Goal: Obtain resource: Download file/media

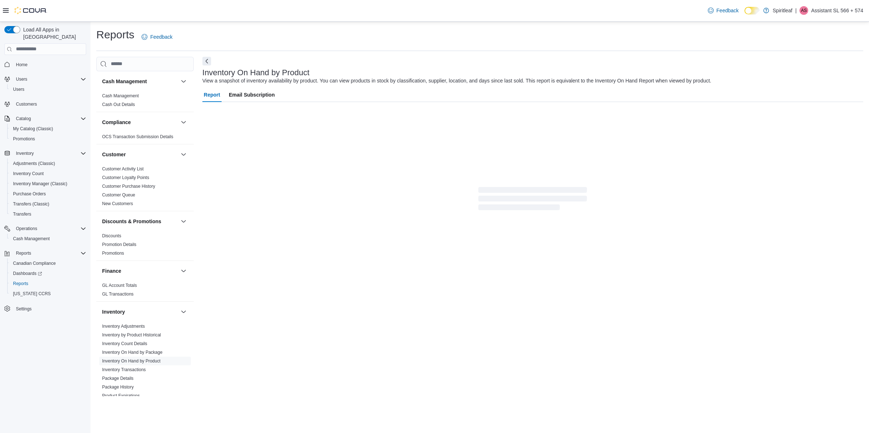
click at [455, 221] on div "Report Email Subscription" at bounding box center [532, 193] width 661 height 211
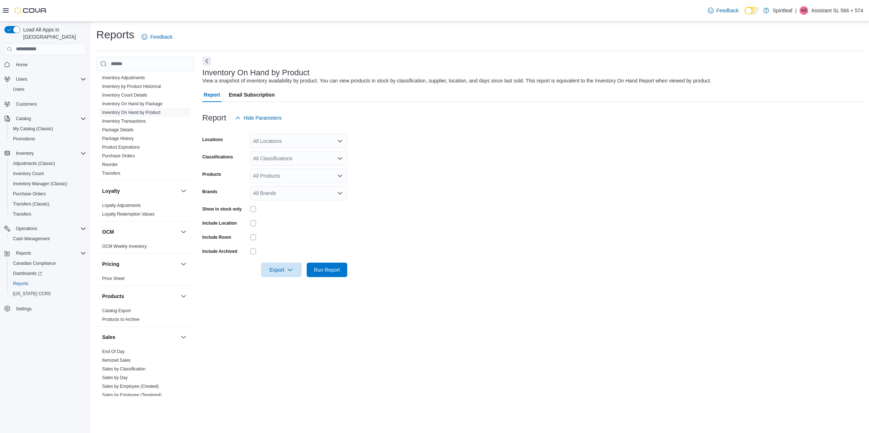
scroll to position [248, 0]
click at [141, 111] on link "Inventory On Hand by Product" at bounding box center [131, 113] width 58 height 5
click at [334, 136] on div "All Locations" at bounding box center [298, 141] width 97 height 14
click at [342, 139] on icon "Close list of options" at bounding box center [340, 141] width 6 height 6
click at [338, 161] on div "All Classifications" at bounding box center [298, 158] width 97 height 14
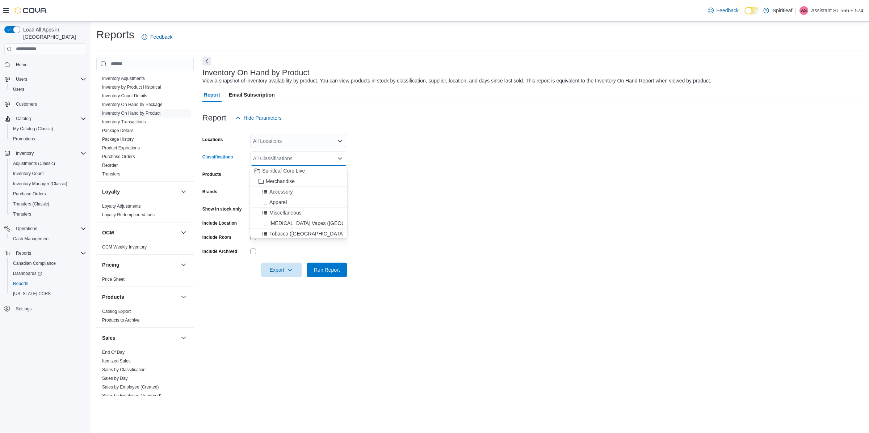
click at [368, 155] on form "Locations All Locations Classifications All Classifications Combo box. Selected…" at bounding box center [532, 201] width 661 height 152
click at [337, 174] on icon "Open list of options" at bounding box center [340, 176] width 6 height 6
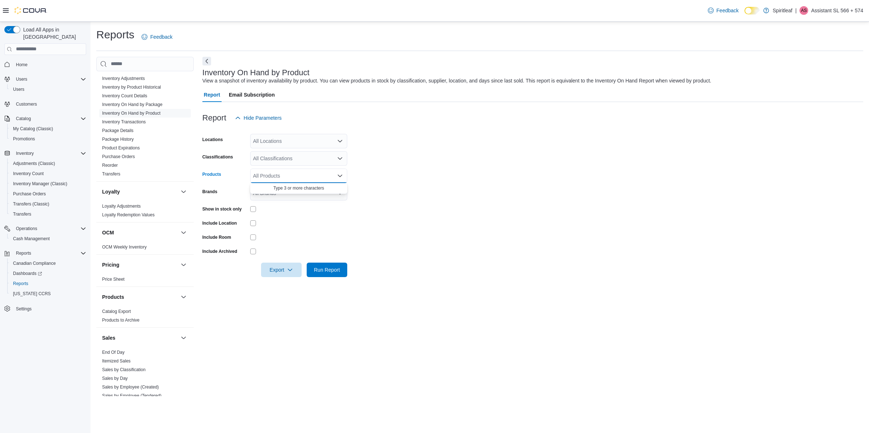
click at [337, 174] on icon "Close list of options" at bounding box center [340, 176] width 6 height 6
click at [337, 189] on div "All Brands" at bounding box center [298, 193] width 97 height 14
click at [411, 187] on form "Locations All Locations Classifications All Classifications Products All Produc…" at bounding box center [532, 201] width 661 height 152
click at [286, 267] on span "Export" at bounding box center [281, 269] width 32 height 14
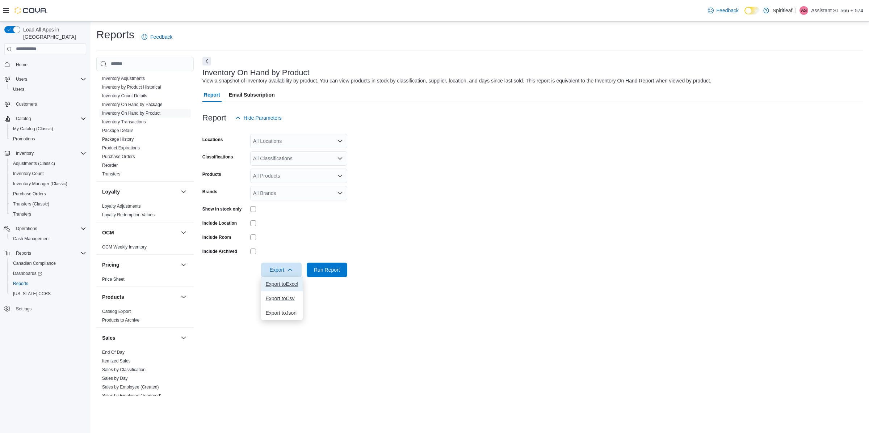
drag, startPoint x: 294, startPoint y: 285, endPoint x: 291, endPoint y: 303, distance: 18.0
click at [291, 303] on div "Export to Excel Export to Csv Export to Json" at bounding box center [281, 298] width 41 height 43
click at [291, 303] on button "Export to Csv" at bounding box center [281, 298] width 41 height 14
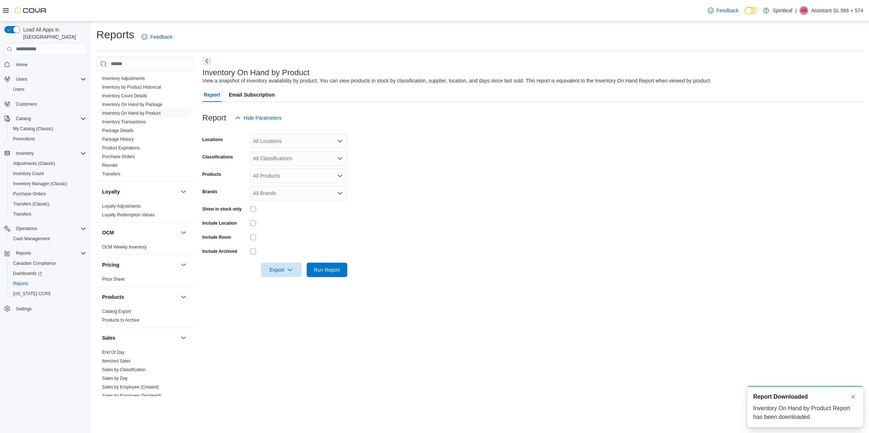
click at [467, 214] on form "Locations All Locations Classifications All Classifications Products All Produc…" at bounding box center [532, 201] width 661 height 152
click at [290, 273] on span "Export" at bounding box center [281, 269] width 32 height 14
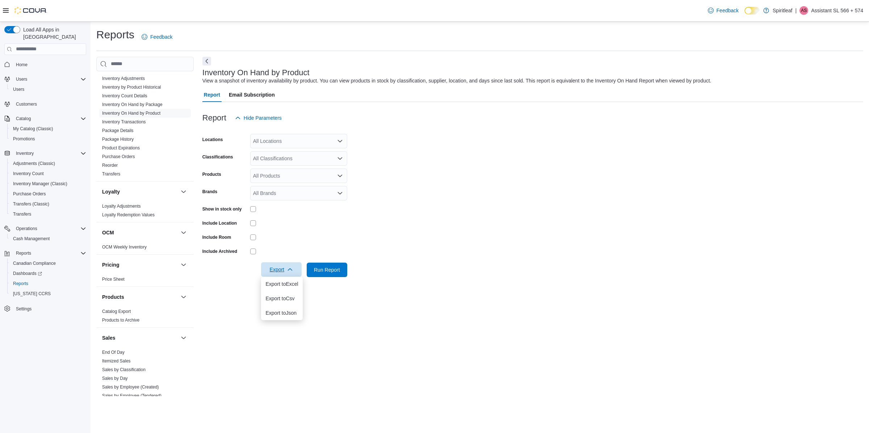
click at [348, 230] on form "Locations All Locations Classifications All Classifications Products All Produc…" at bounding box center [532, 201] width 661 height 152
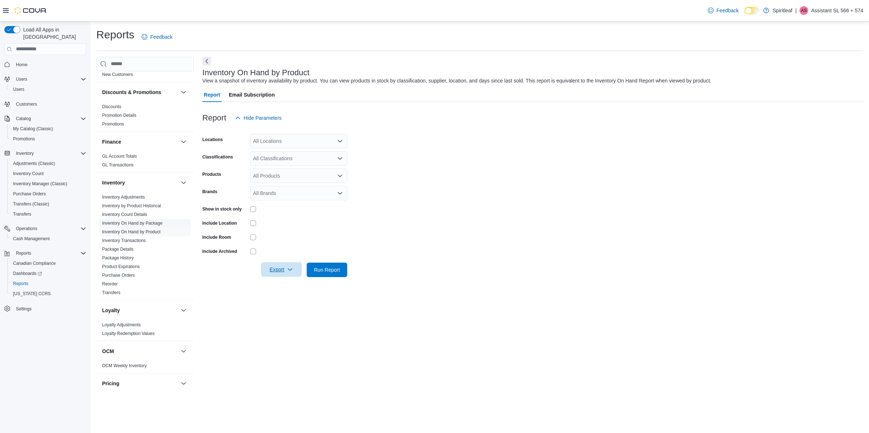
scroll to position [374, 0]
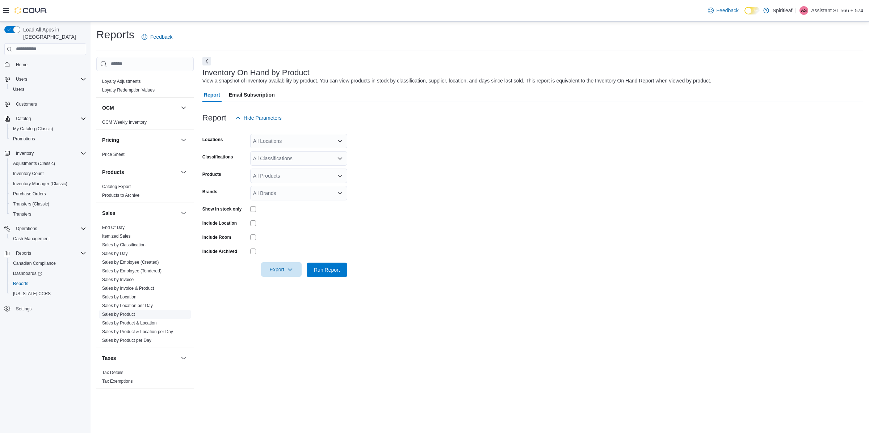
click at [133, 310] on span "Sales by Product" at bounding box center [145, 314] width 92 height 9
click at [131, 314] on link "Sales by Product" at bounding box center [118, 314] width 33 height 5
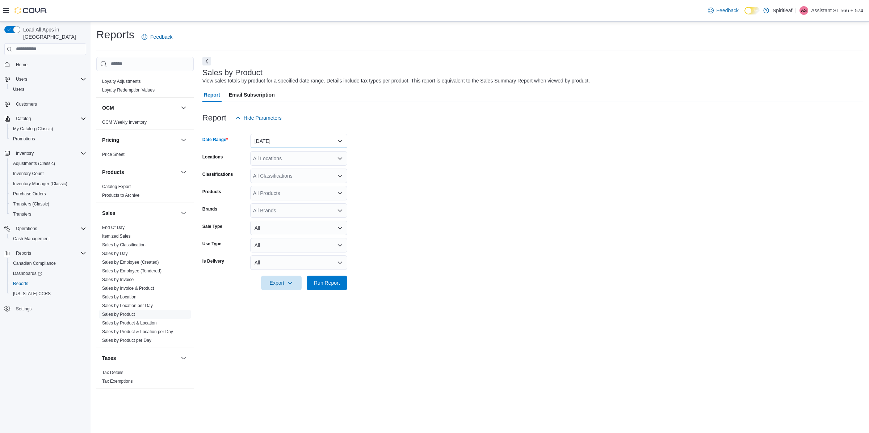
click at [322, 139] on button "[DATE]" at bounding box center [298, 141] width 97 height 14
click at [291, 251] on span "Year To Date" at bounding box center [303, 249] width 83 height 9
click at [303, 158] on div "All Locations" at bounding box center [298, 158] width 97 height 14
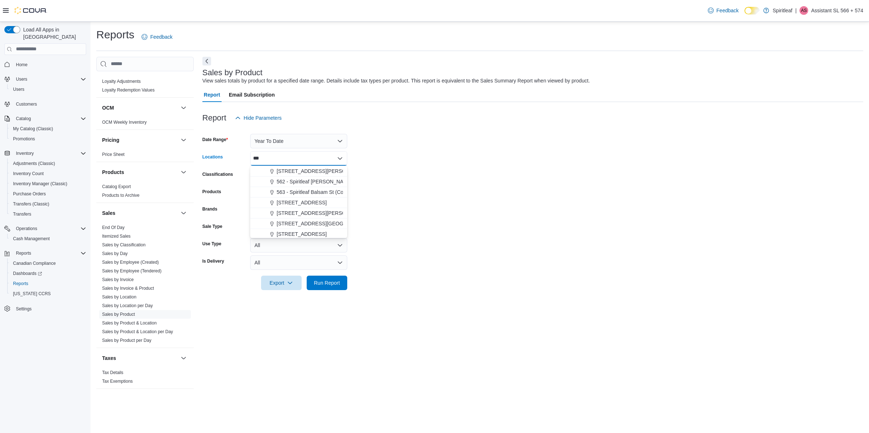
scroll to position [0, 0]
type input "***"
click at [291, 166] on button "[STREET_ADDRESS][PERSON_NAME]" at bounding box center [298, 171] width 97 height 10
click at [386, 182] on form "Date Range Year To Date Locations [STREET_ADDRESS][PERSON_NAME] ([GEOGRAPHIC_DA…" at bounding box center [532, 207] width 661 height 165
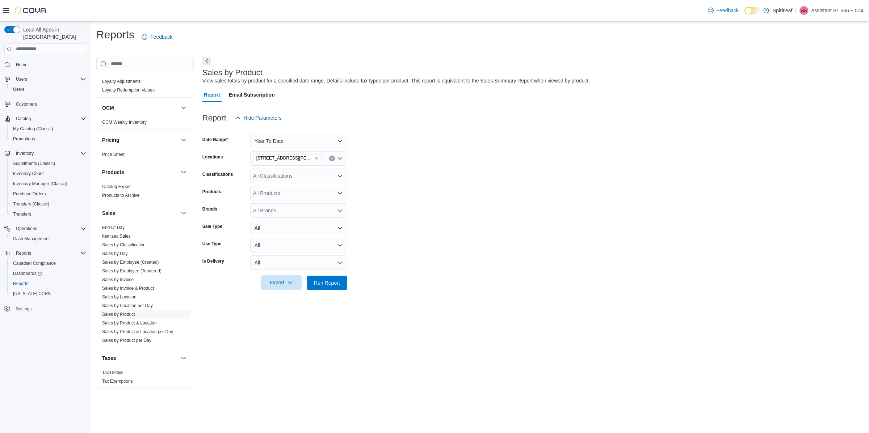
click at [290, 283] on icon "button" at bounding box center [290, 283] width 4 height 2
click at [278, 300] on span "Export to Excel" at bounding box center [281, 297] width 33 height 6
click at [290, 312] on span "Export to Csv" at bounding box center [281, 312] width 33 height 6
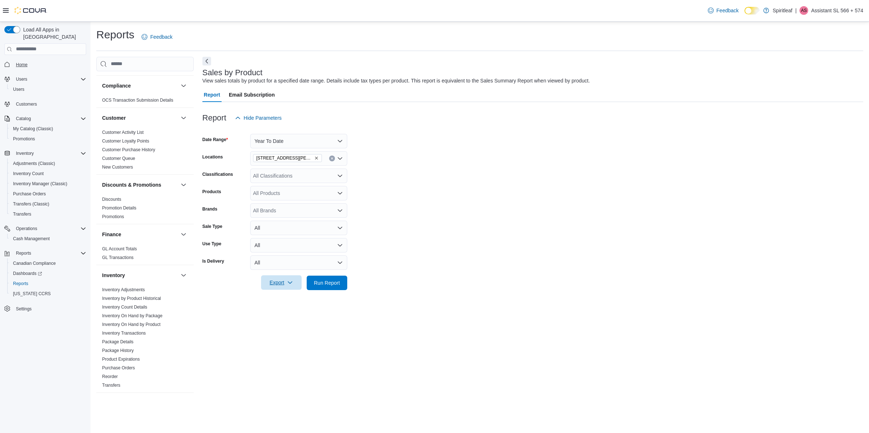
scroll to position [71, 0]
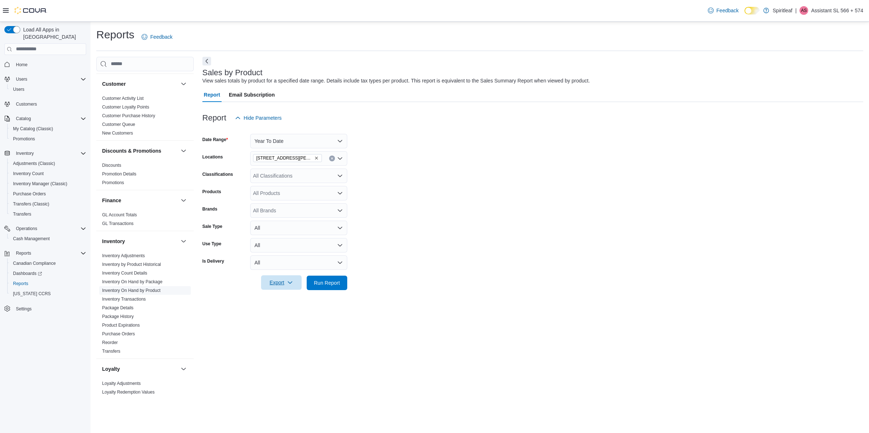
click at [146, 291] on link "Inventory On Hand by Product" at bounding box center [131, 290] width 58 height 5
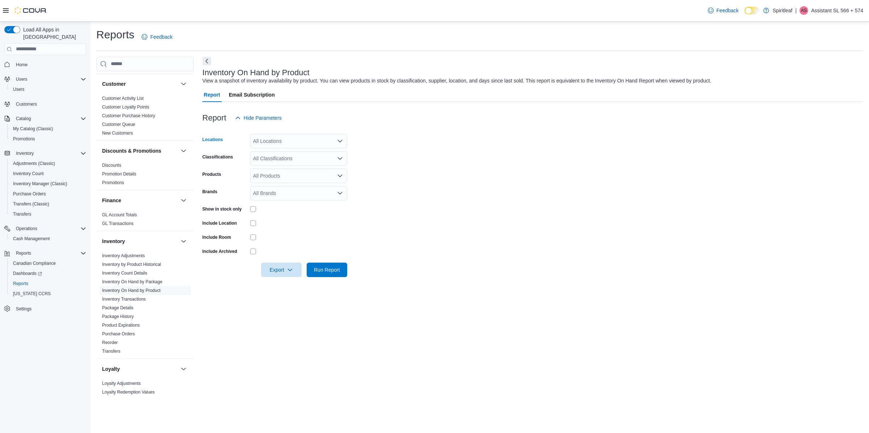
click at [303, 136] on div "All Locations" at bounding box center [298, 141] width 97 height 14
type input "***"
click at [316, 153] on span "[STREET_ADDRESS][PERSON_NAME]" at bounding box center [323, 153] width 92 height 7
click at [389, 205] on form "Locations [STREET_ADDRESS][PERSON_NAME] ([PERSON_NAME]) Classifications All Cla…" at bounding box center [532, 201] width 661 height 152
click at [249, 210] on div "Show in stock only" at bounding box center [274, 208] width 145 height 11
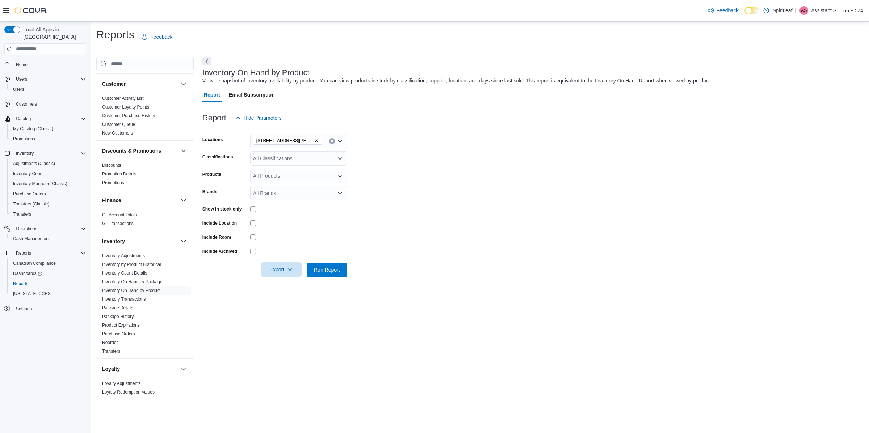
click at [291, 273] on span "Export" at bounding box center [281, 269] width 32 height 14
click at [295, 282] on span "Export to Excel" at bounding box center [281, 284] width 33 height 6
drag, startPoint x: 295, startPoint y: 282, endPoint x: 346, endPoint y: 300, distance: 54.5
click at [346, 300] on body "Feedback Dark Mode Spiritleaf | AS Assistant SL 566 + 574 Load All Apps in New …" at bounding box center [434, 216] width 869 height 433
click at [341, 299] on div "Inventory On Hand by Product View a snapshot of inventory availability by produ…" at bounding box center [532, 227] width 661 height 340
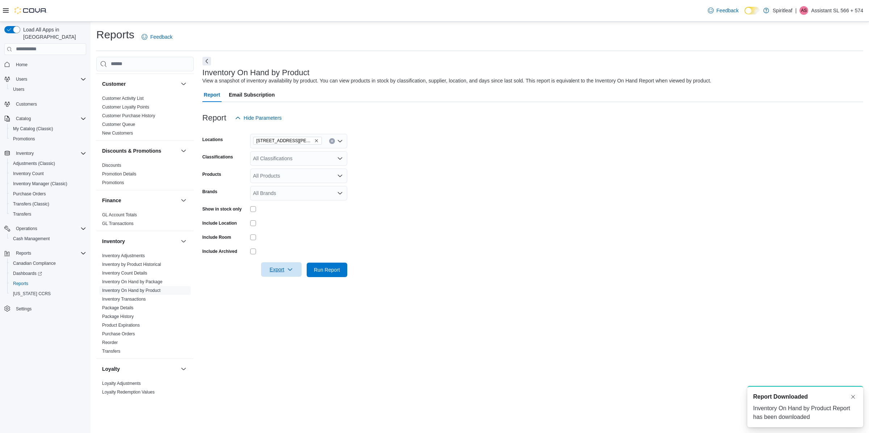
click at [297, 271] on button "Export" at bounding box center [281, 269] width 41 height 14
click at [294, 302] on span "Export to Csv" at bounding box center [281, 299] width 33 height 6
click at [285, 155] on div "All Classifications" at bounding box center [298, 158] width 97 height 14
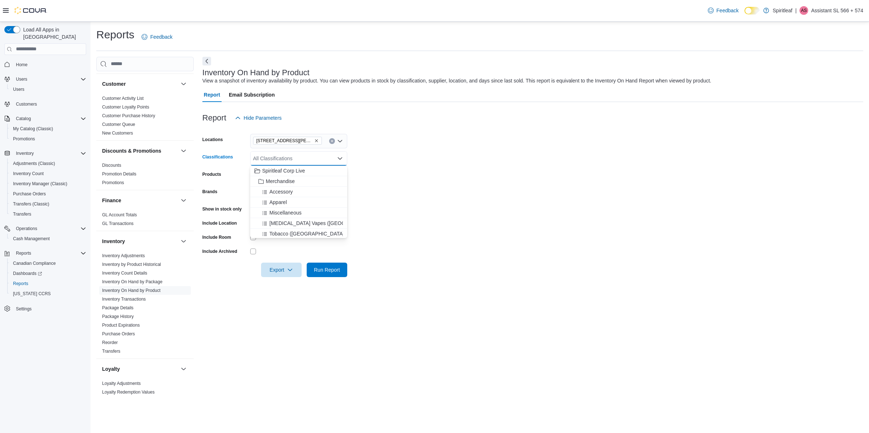
click at [416, 186] on form "Locations 566 - Spiritleaf Milner Ave (Scarborough) Classifications All Classif…" at bounding box center [532, 201] width 661 height 152
click at [291, 271] on icon "button" at bounding box center [290, 270] width 6 height 6
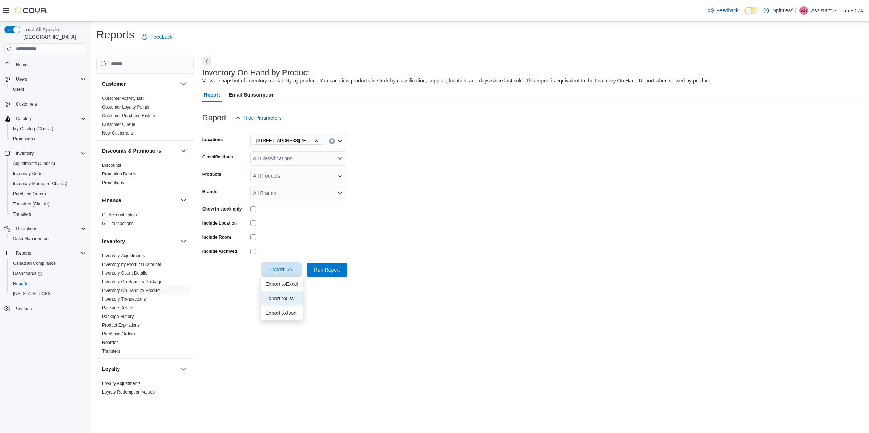
click at [295, 299] on span "Export to Csv" at bounding box center [281, 299] width 33 height 6
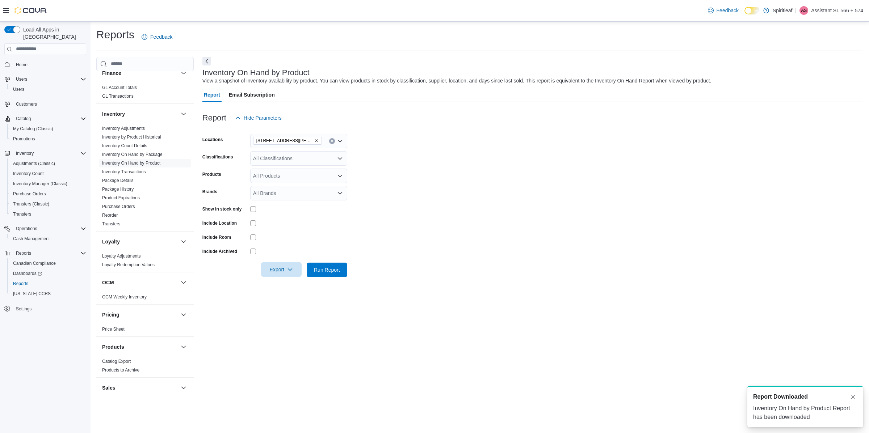
scroll to position [374, 0]
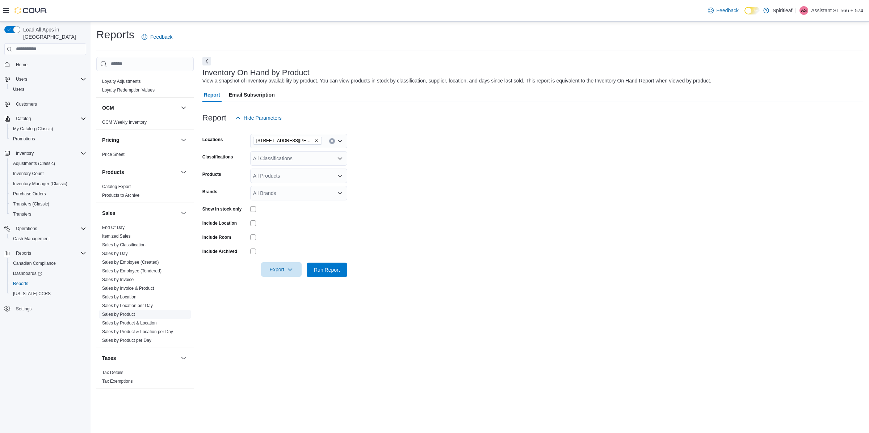
click at [125, 312] on link "Sales by Product" at bounding box center [118, 314] width 33 height 5
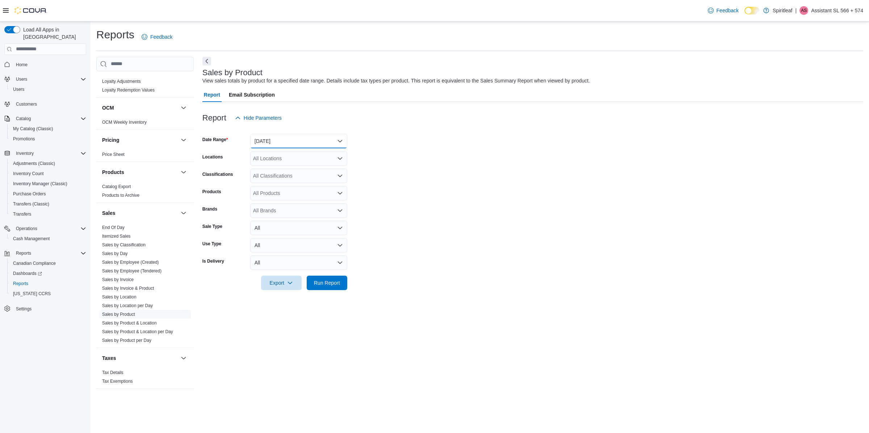
click at [316, 143] on button "[DATE]" at bounding box center [298, 141] width 97 height 14
click at [295, 247] on span "Year To Date" at bounding box center [303, 249] width 83 height 9
click at [299, 158] on div "All Locations" at bounding box center [298, 158] width 97 height 14
type input "***"
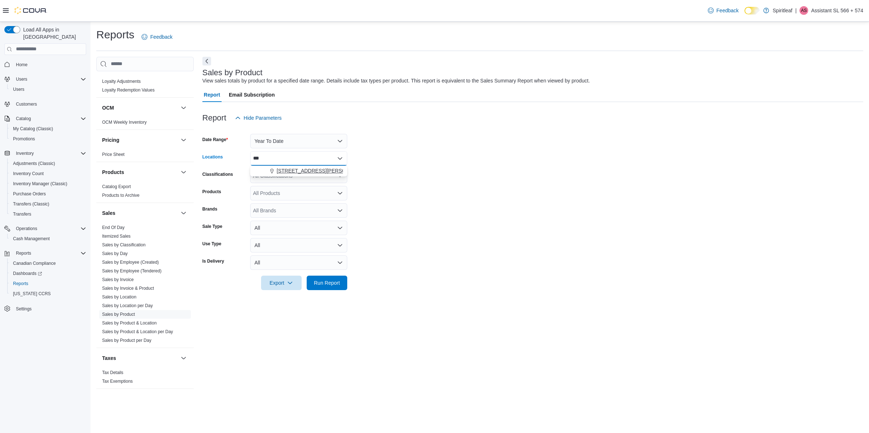
click at [325, 172] on span "[STREET_ADDRESS][PERSON_NAME]" at bounding box center [323, 170] width 92 height 7
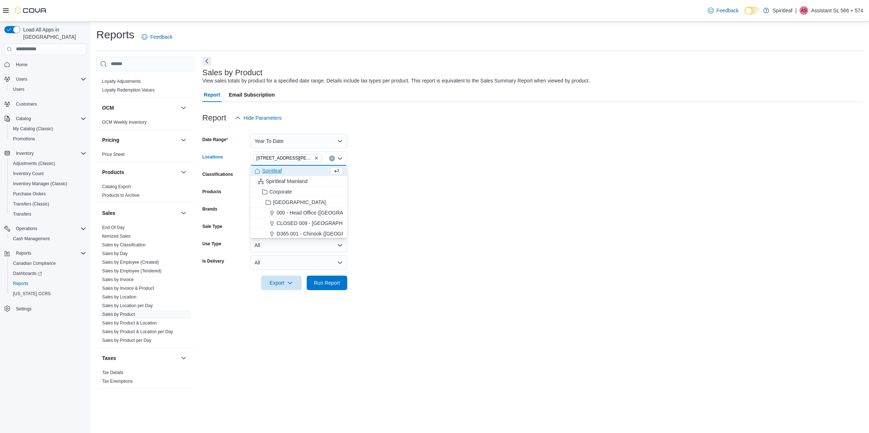
click at [373, 232] on form "Date Range Year To Date Locations [STREET_ADDRESS][PERSON_NAME] ([GEOGRAPHIC_DA…" at bounding box center [532, 207] width 661 height 165
click at [296, 287] on span "Export" at bounding box center [281, 282] width 32 height 14
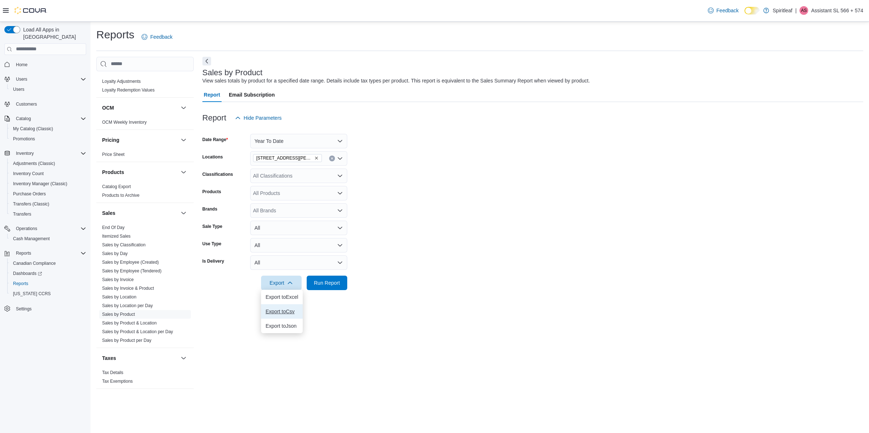
click at [296, 310] on span "Export to Csv" at bounding box center [281, 312] width 33 height 6
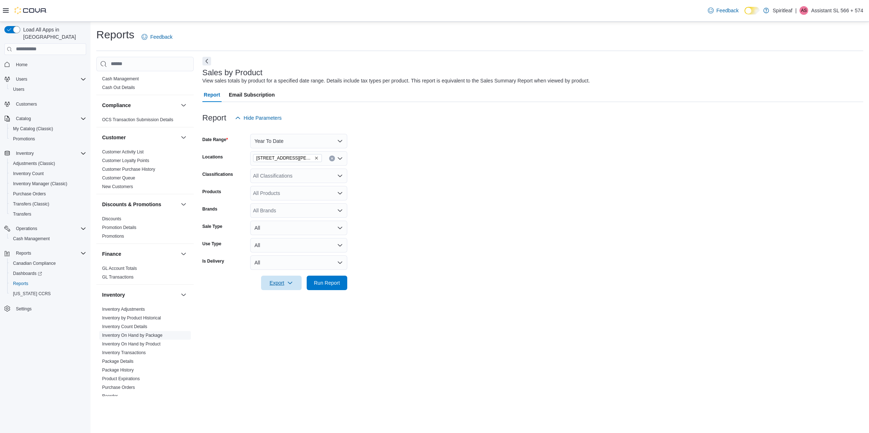
scroll to position [19, 0]
click at [143, 342] on link "Inventory On Hand by Product" at bounding box center [131, 342] width 58 height 5
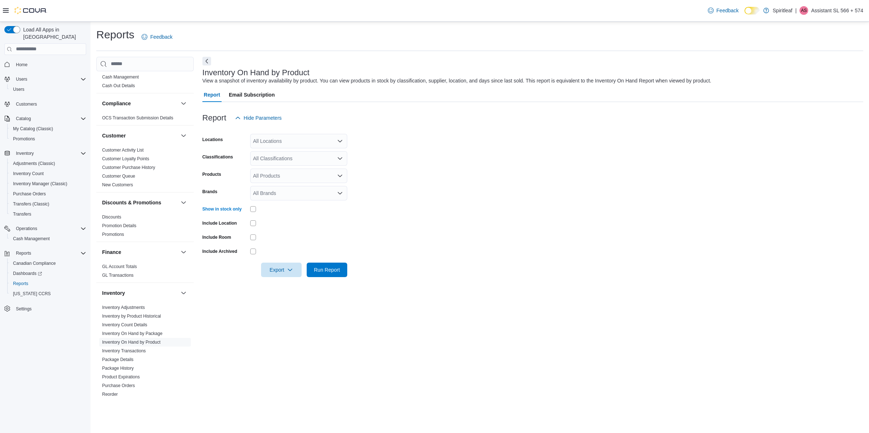
click at [342, 140] on icon "Open list of options" at bounding box center [340, 141] width 4 height 2
type input "***"
click at [317, 151] on span "[STREET_ADDRESS][PERSON_NAME]" at bounding box center [323, 153] width 92 height 7
click at [347, 249] on form "Locations [STREET_ADDRESS][PERSON_NAME] ([PERSON_NAME]) Classifications All Cla…" at bounding box center [532, 201] width 661 height 152
click at [325, 154] on div "All Classifications" at bounding box center [298, 158] width 97 height 14
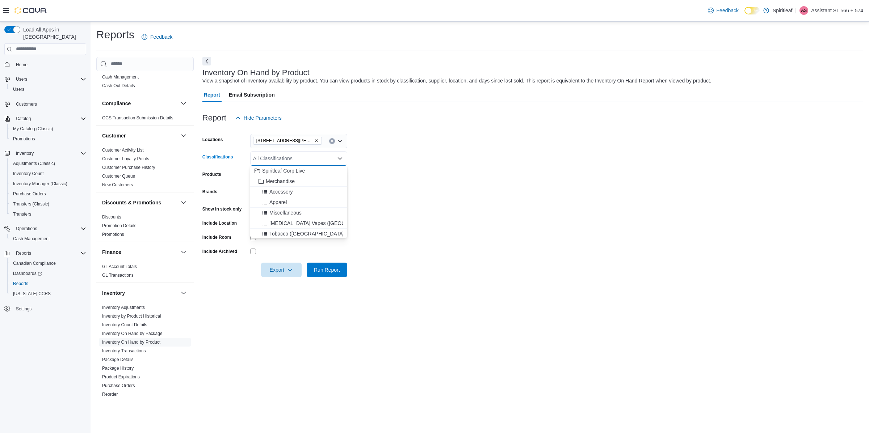
click at [375, 162] on form "Locations 566 - Spiritleaf Milner Ave (Scarborough) Classifications All Classif…" at bounding box center [532, 201] width 661 height 152
click at [283, 279] on div at bounding box center [532, 281] width 661 height 9
click at [295, 267] on span "Export" at bounding box center [281, 269] width 32 height 14
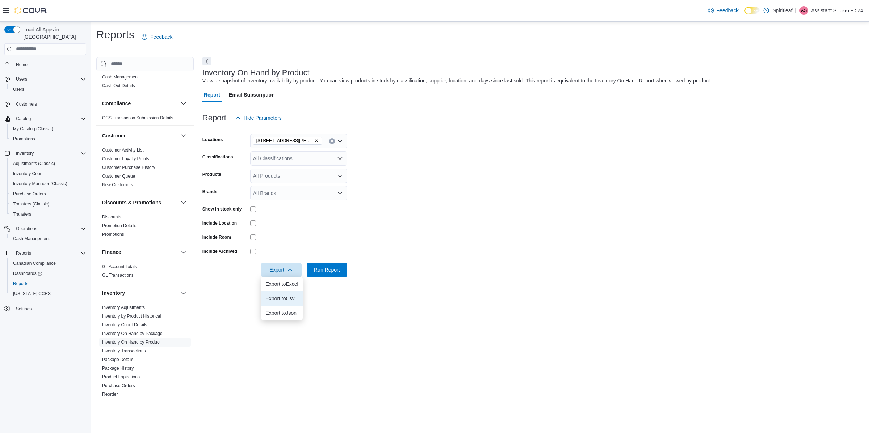
click at [290, 296] on span "Export to Csv" at bounding box center [281, 299] width 33 height 6
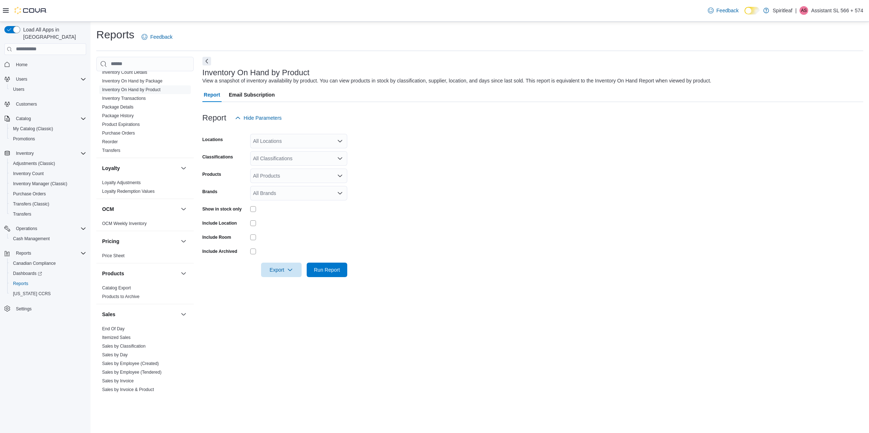
scroll to position [252, 0]
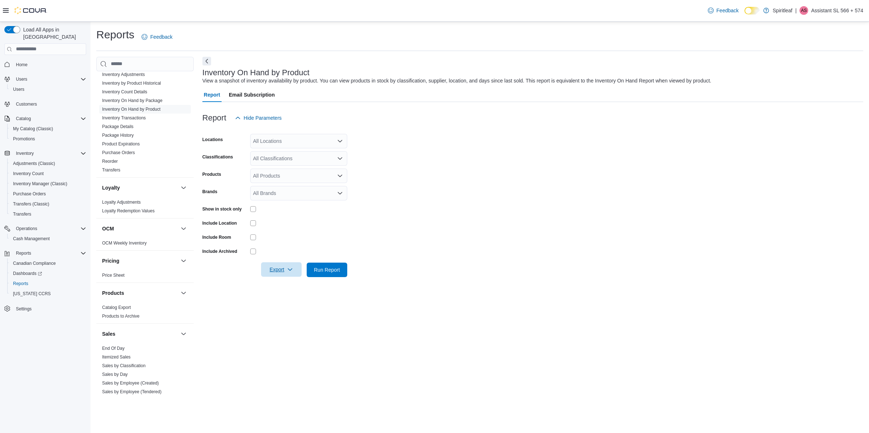
click at [293, 273] on span "Export" at bounding box center [281, 269] width 32 height 14
click at [321, 223] on div at bounding box center [298, 223] width 97 height 6
click at [313, 135] on div "All Locations" at bounding box center [298, 141] width 97 height 14
type input "***"
click at [325, 156] on span "[STREET_ADDRESS][PERSON_NAME]" at bounding box center [323, 153] width 92 height 7
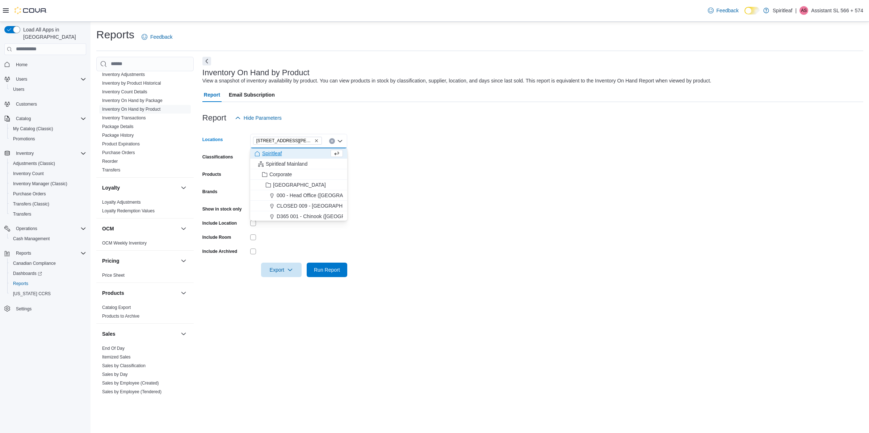
click at [380, 160] on form "Locations [STREET_ADDRESS][PERSON_NAME] ([GEOGRAPHIC_DATA]) Combo box. Selected…" at bounding box center [532, 201] width 661 height 152
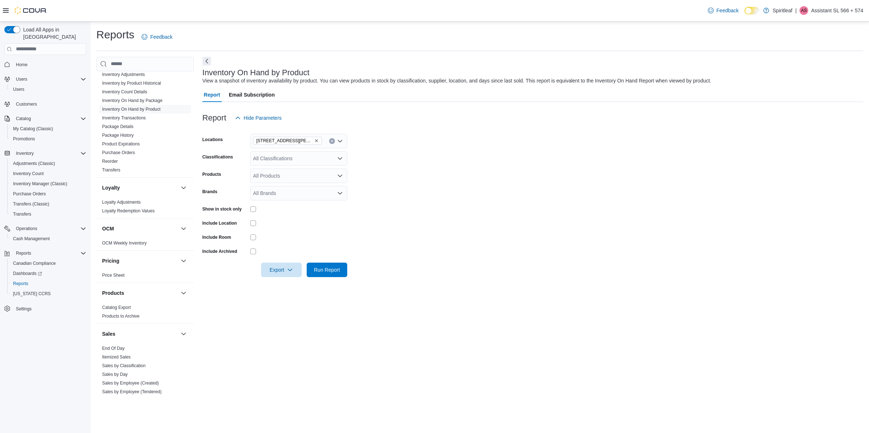
click at [326, 160] on div "All Classifications" at bounding box center [298, 158] width 97 height 14
click at [387, 159] on form "Locations [STREET_ADDRESS][PERSON_NAME] ([PERSON_NAME]) Classifications All Cla…" at bounding box center [532, 201] width 661 height 152
click at [295, 270] on span "Export" at bounding box center [281, 269] width 32 height 14
click at [288, 285] on span "Export to Excel" at bounding box center [281, 284] width 33 height 6
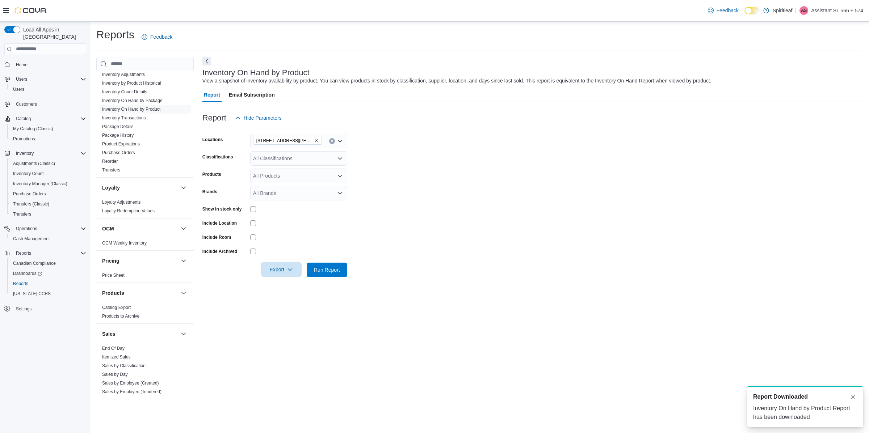
click at [287, 275] on span "Export" at bounding box center [281, 269] width 32 height 14
click at [288, 299] on span "Export to Csv" at bounding box center [281, 299] width 33 height 6
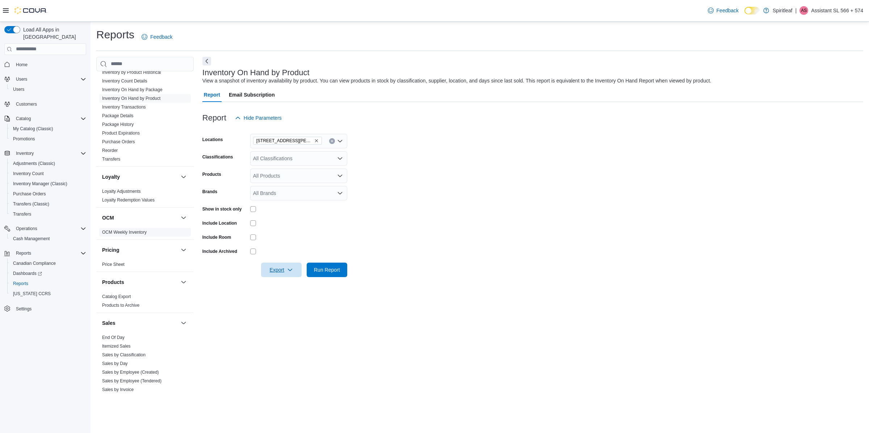
scroll to position [374, 0]
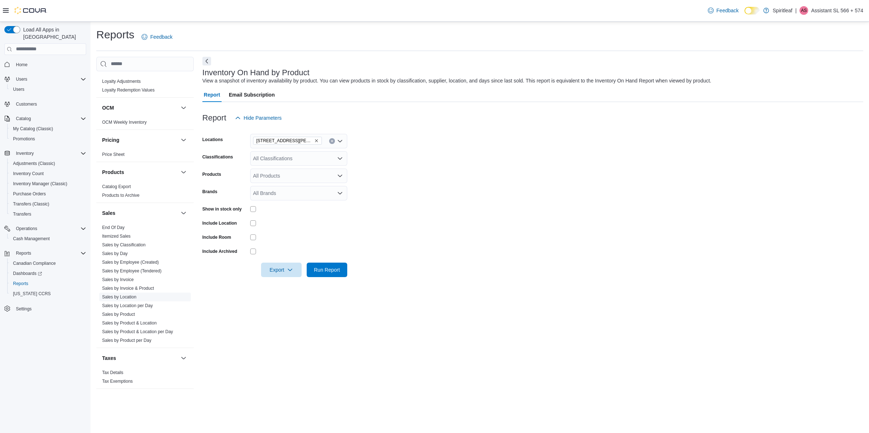
click at [136, 298] on link "Sales by Location" at bounding box center [119, 297] width 34 height 5
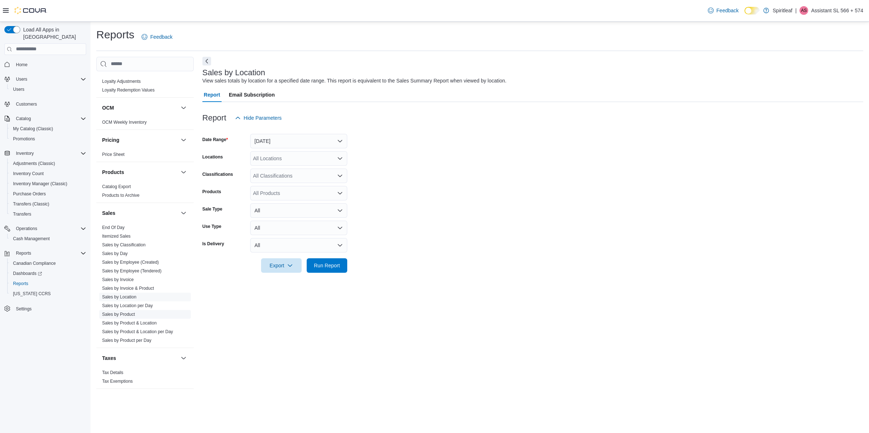
click at [133, 313] on link "Sales by Product" at bounding box center [118, 314] width 33 height 5
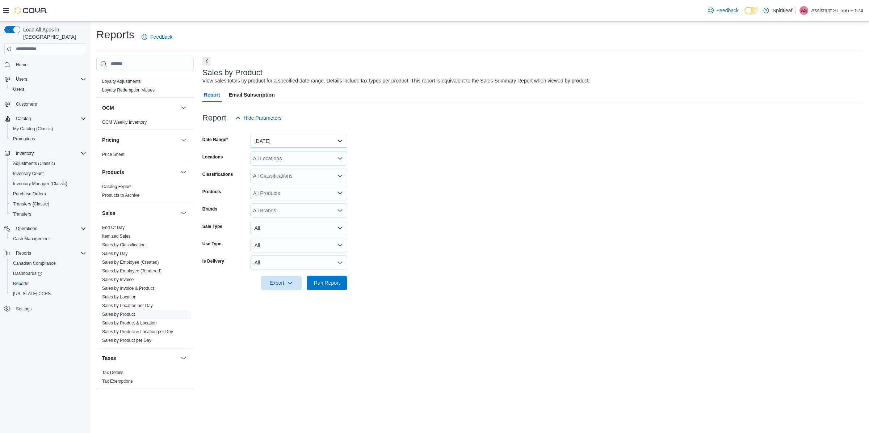
click at [287, 137] on button "[DATE]" at bounding box center [298, 141] width 97 height 14
click at [294, 256] on button "Year To Date" at bounding box center [298, 250] width 97 height 14
click at [325, 159] on div "All Locations" at bounding box center [298, 158] width 97 height 14
type input "***"
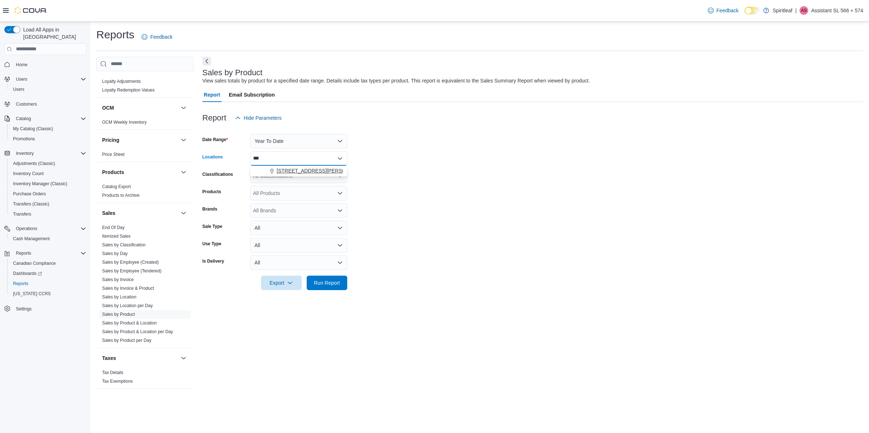
click at [324, 171] on span "[STREET_ADDRESS][PERSON_NAME]" at bounding box center [323, 170] width 92 height 7
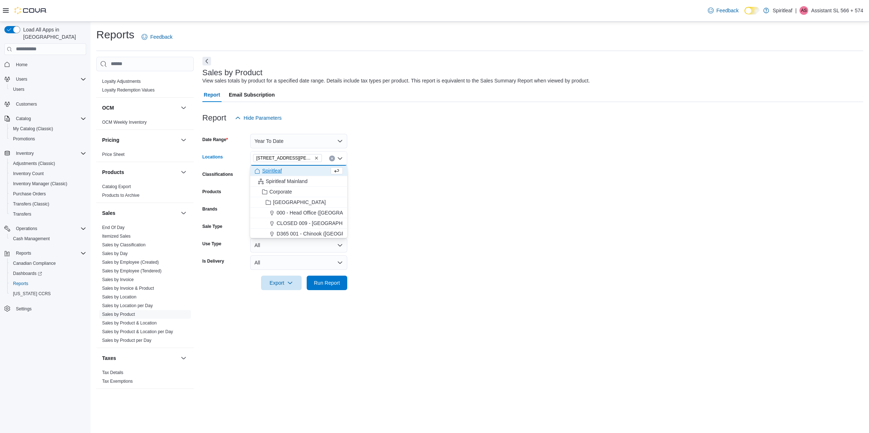
click at [407, 209] on form "Date Range Year To Date Locations [STREET_ADDRESS][PERSON_NAME] ([GEOGRAPHIC_DA…" at bounding box center [532, 207] width 661 height 165
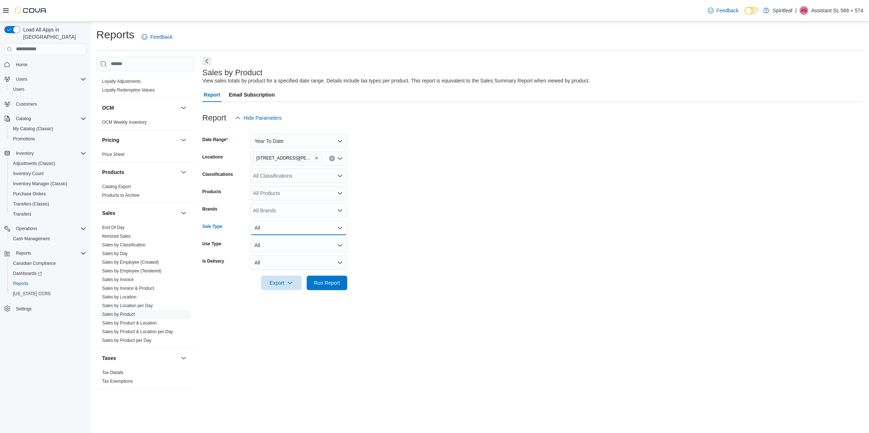
click at [294, 229] on button "All" at bounding box center [298, 228] width 97 height 14
click at [381, 232] on form "Date Range Year To Date Locations [STREET_ADDRESS][PERSON_NAME] ([PERSON_NAME])…" at bounding box center [532, 207] width 661 height 165
click at [288, 285] on icon "button" at bounding box center [290, 283] width 6 height 6
click at [290, 299] on span "Export to Excel" at bounding box center [281, 297] width 33 height 6
